Goal: Information Seeking & Learning: Learn about a topic

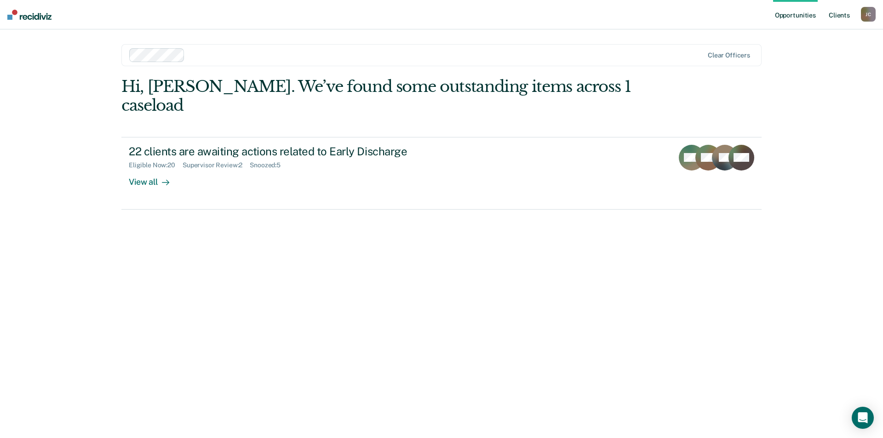
click at [836, 14] on link "Client s" at bounding box center [839, 14] width 25 height 29
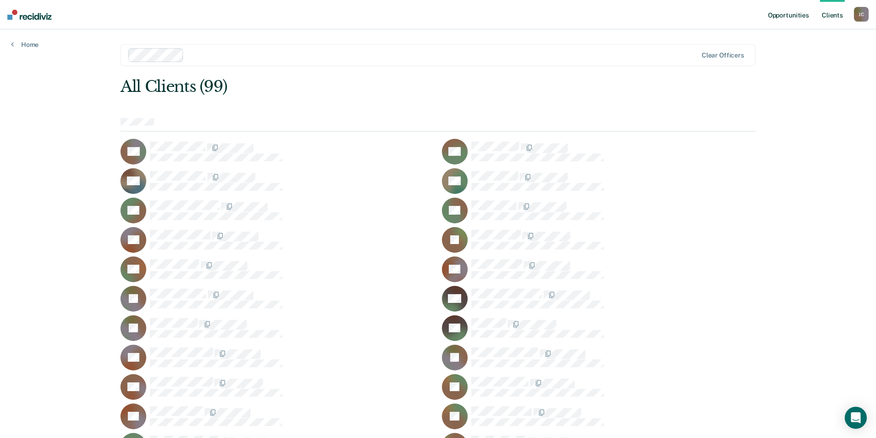
click at [785, 15] on link "Opportunities" at bounding box center [788, 14] width 45 height 29
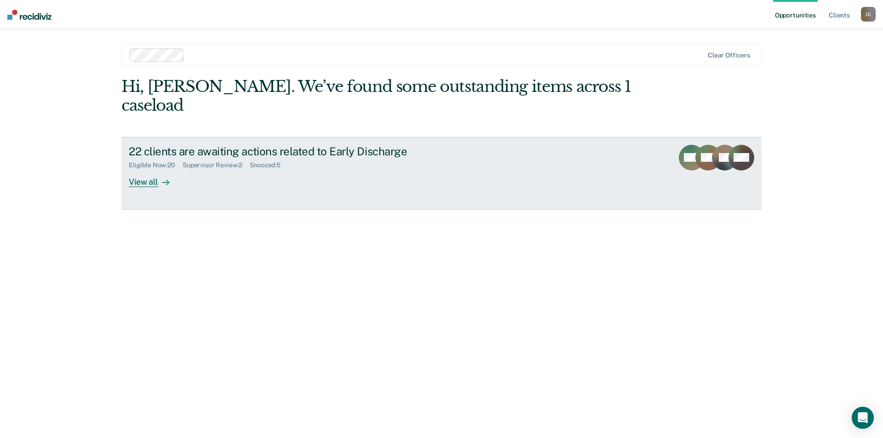
click at [147, 169] on div "View all" at bounding box center [155, 178] width 52 height 18
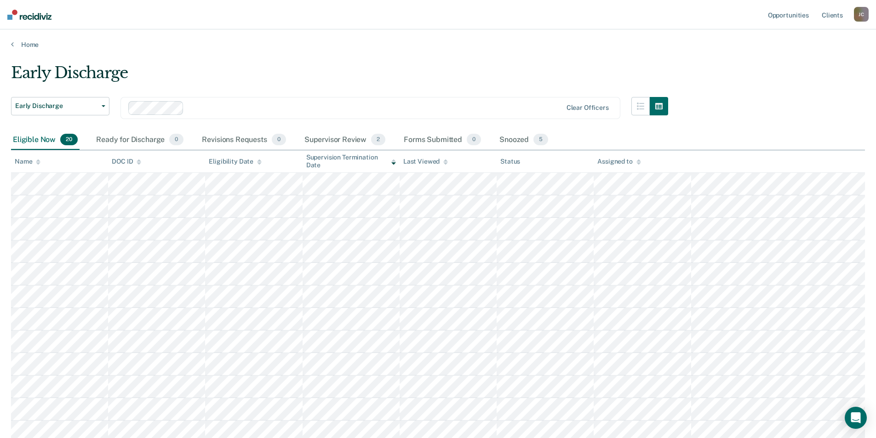
click at [31, 15] on img at bounding box center [29, 15] width 44 height 10
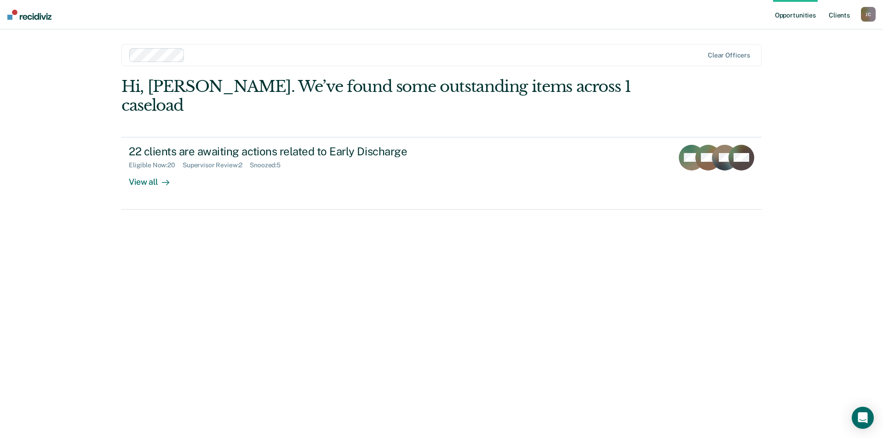
click at [839, 11] on link "Client s" at bounding box center [839, 14] width 25 height 29
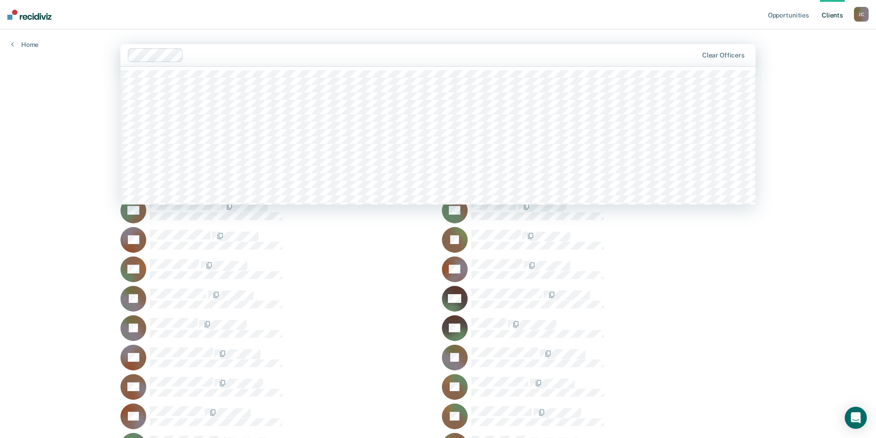
click at [280, 57] on div at bounding box center [442, 55] width 511 height 11
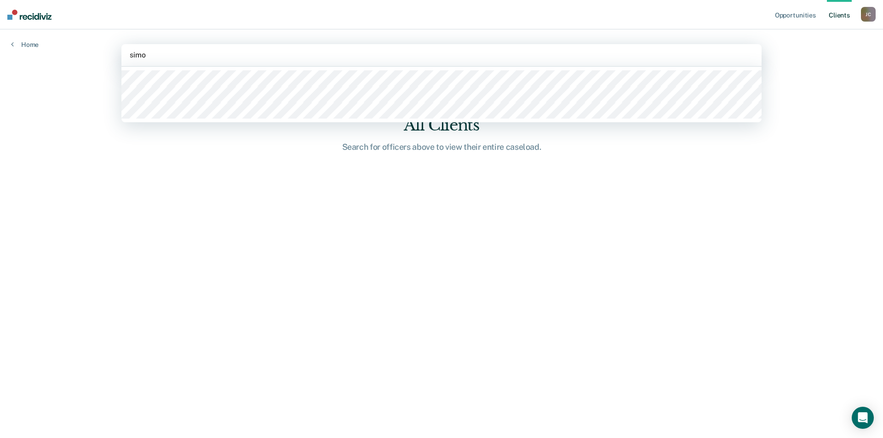
type input "[PERSON_NAME]"
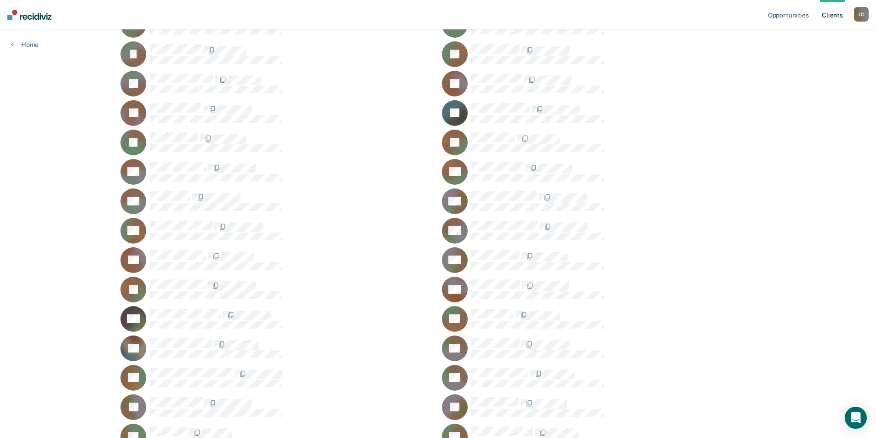
scroll to position [1380, 0]
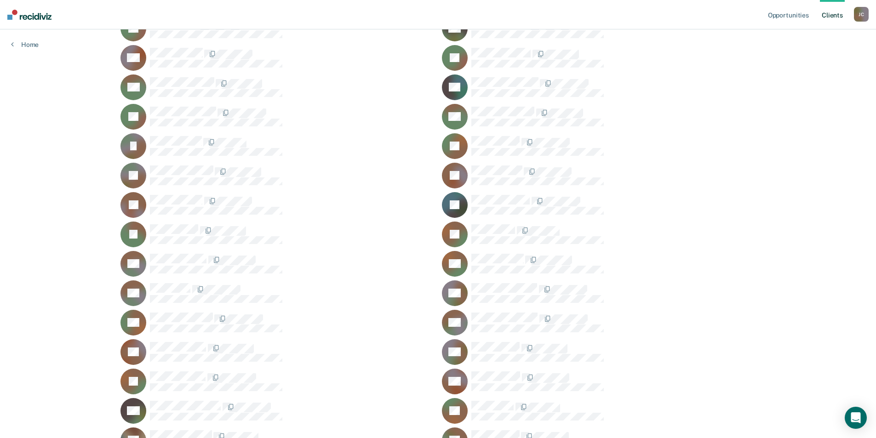
scroll to position [1288, 0]
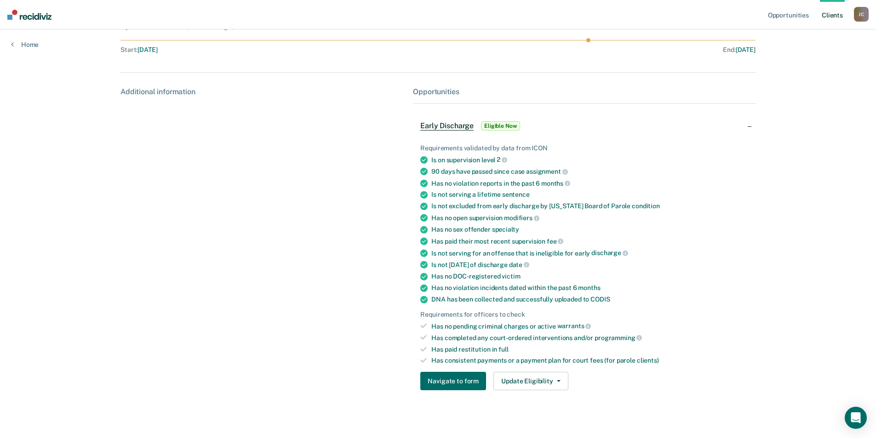
scroll to position [99, 0]
